Goal: Information Seeking & Learning: Learn about a topic

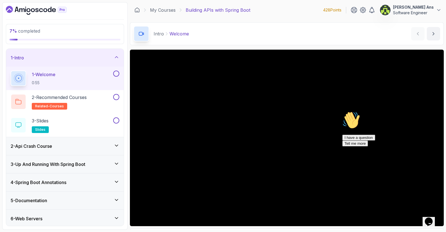
click at [116, 57] on icon at bounding box center [117, 57] width 6 height 6
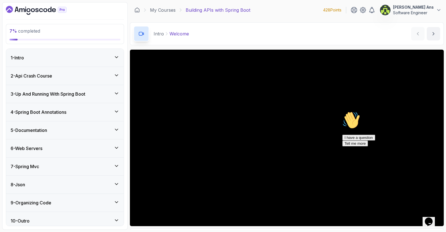
click at [91, 96] on div "3 - Up And Running With Spring Boot" at bounding box center [65, 94] width 109 height 7
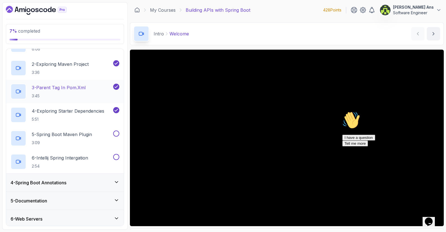
scroll to position [71, 0]
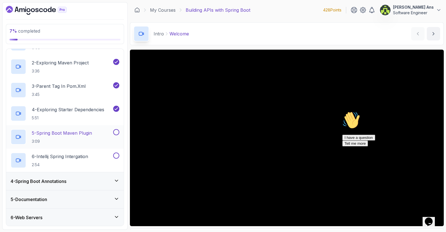
click at [83, 135] on p "5 - Spring Boot Maven Plugin" at bounding box center [62, 133] width 60 height 7
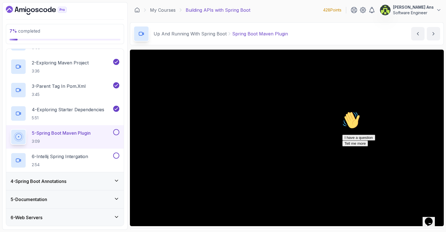
click at [342, 111] on icon "Chat attention grabber" at bounding box center [342, 111] width 0 height 0
